Goal: Information Seeking & Learning: Learn about a topic

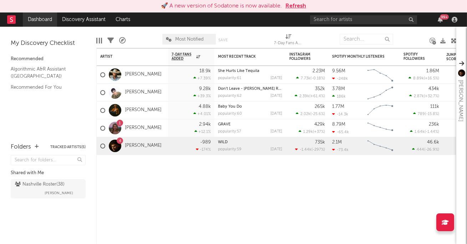
click at [40, 22] on link "Dashboard" at bounding box center [40, 19] width 34 height 14
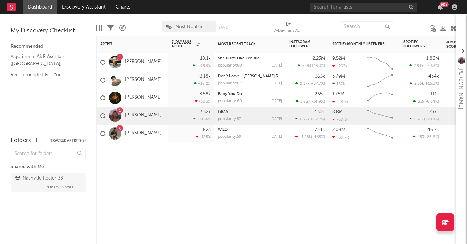
click at [182, 116] on div "3.32k +30.4 %" at bounding box center [190, 115] width 39 height 17
click at [180, 82] on div "8.18k +18.2 %" at bounding box center [190, 79] width 39 height 17
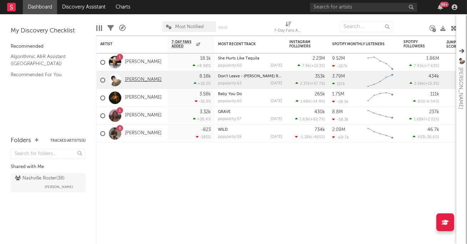
click at [142, 80] on link "[PERSON_NAME]" at bounding box center [143, 80] width 37 height 6
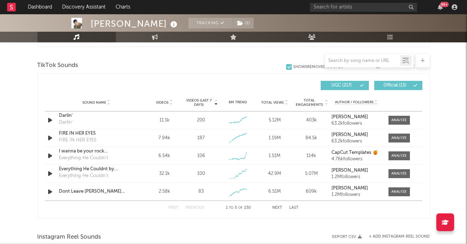
scroll to position [470, 0]
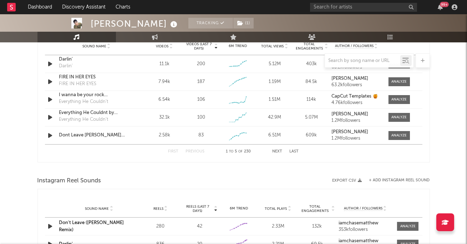
select select "6m"
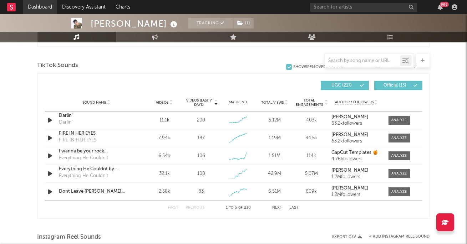
click at [41, 7] on link "Dashboard" at bounding box center [40, 7] width 34 height 14
